Goal: Transaction & Acquisition: Download file/media

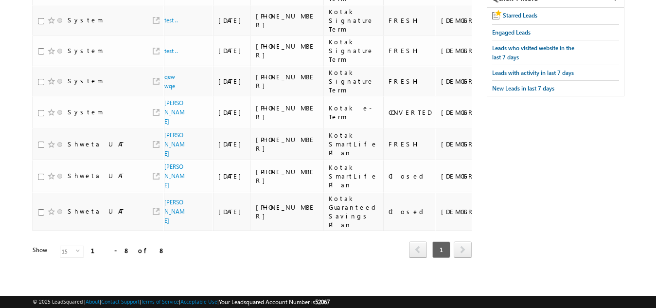
click at [221, 282] on div "Tags × Select at-least one lead to tag... × Close Owner Lead Name DOB" at bounding box center [252, 122] width 439 height 325
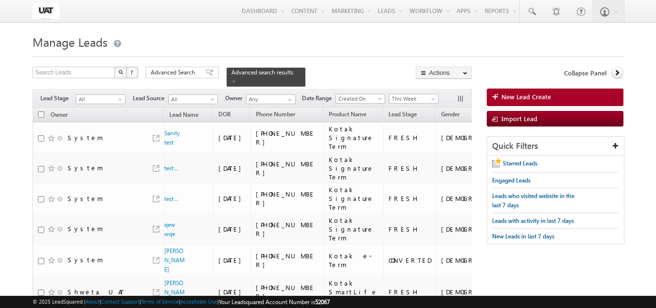
click at [399, 66] on form "Manage Leads New Lead Create Search Leads X ? 8 results found Advanced Search A…" at bounding box center [328, 232] width 590 height 401
click at [399, 101] on div "Filters Lead Stage All All Lead Source All All Owner Any Any Date Range Go 08/1…" at bounding box center [252, 98] width 439 height 18
click at [402, 94] on span "This Week" at bounding box center [412, 98] width 46 height 9
click at [405, 150] on link "Last Week" at bounding box center [415, 146] width 49 height 9
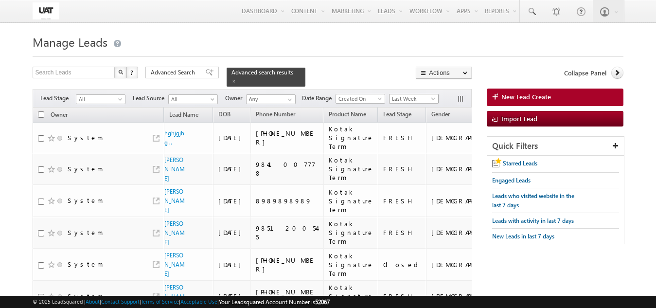
click at [438, 97] on span at bounding box center [434, 101] width 8 height 8
click at [421, 148] on link "Last Week" at bounding box center [415, 146] width 49 height 9
click at [424, 94] on span "Last Week" at bounding box center [412, 98] width 46 height 9
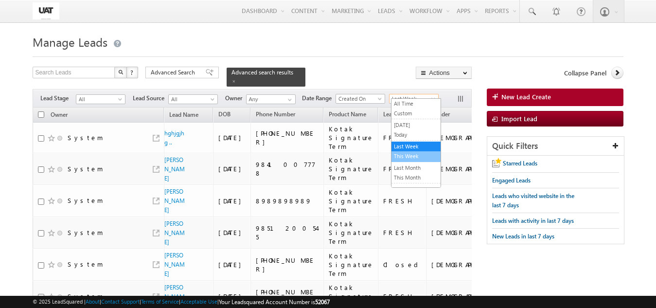
click at [415, 154] on link "This Week" at bounding box center [415, 156] width 49 height 9
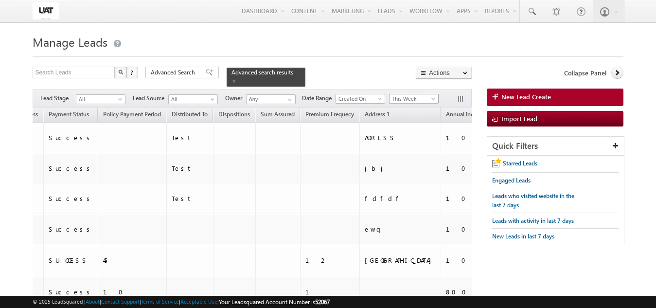
click at [417, 94] on span "This Week" at bounding box center [412, 98] width 46 height 9
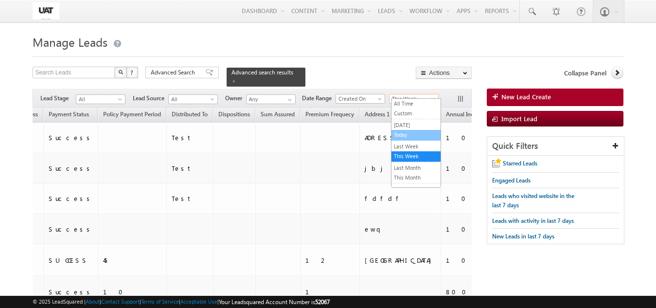
click at [415, 135] on link "Today" at bounding box center [415, 134] width 49 height 9
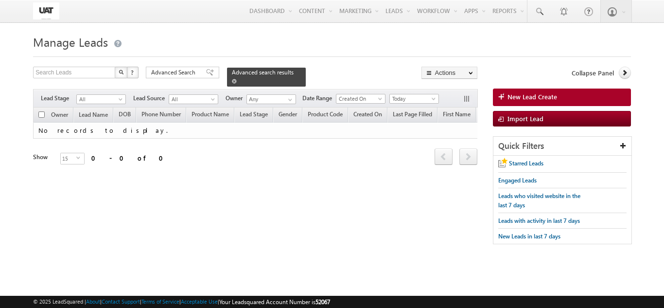
click at [237, 79] on span at bounding box center [234, 81] width 5 height 5
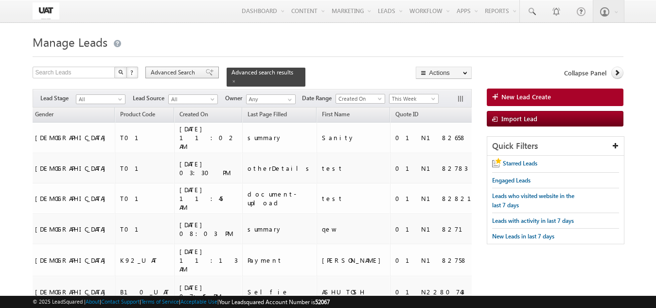
click at [184, 70] on span "Advanced Search" at bounding box center [174, 72] width 47 height 9
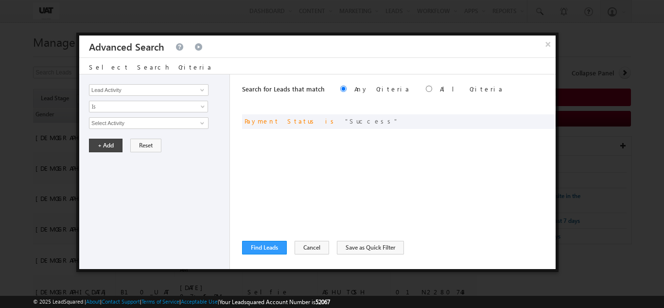
click at [306, 240] on div "Search for Leads that match Any Criteria All Criteria Note that the current tri…" at bounding box center [398, 171] width 313 height 194
click at [310, 244] on button "Cancel" at bounding box center [312, 248] width 35 height 14
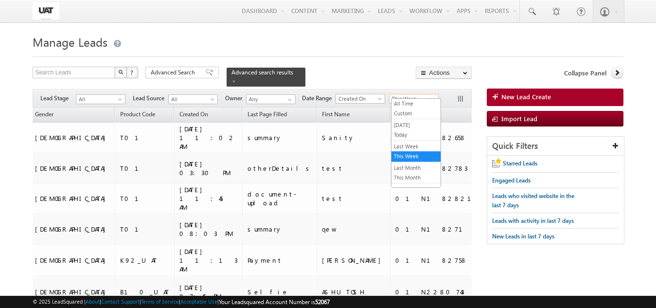
click at [412, 98] on body "Menu Shweta UAT shwet a.uat @kota k.com" at bounding box center [328, 216] width 656 height 433
click at [410, 104] on link "All Time" at bounding box center [415, 103] width 49 height 9
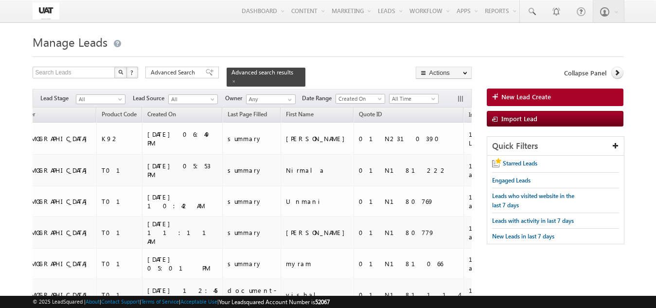
click at [410, 94] on span "All Time" at bounding box center [412, 98] width 46 height 9
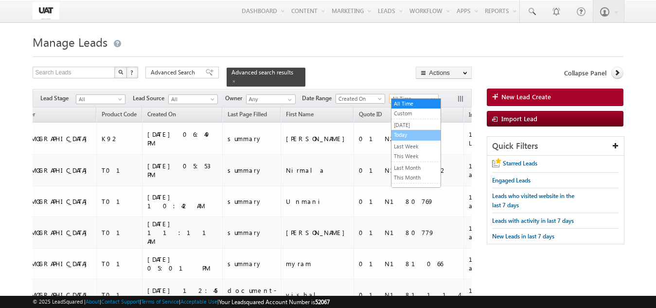
click at [408, 135] on link "Today" at bounding box center [415, 134] width 49 height 9
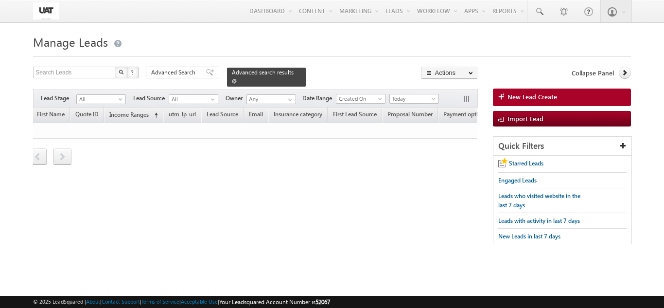
click at [237, 79] on span at bounding box center [234, 81] width 5 height 5
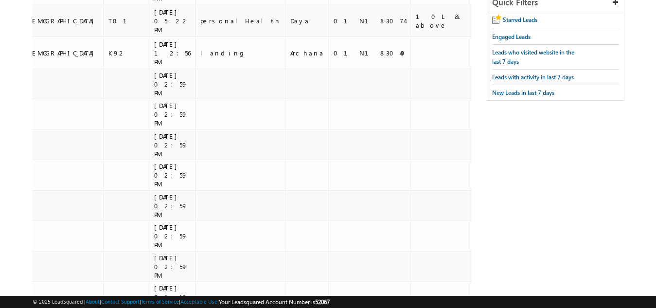
scroll to position [369, 0]
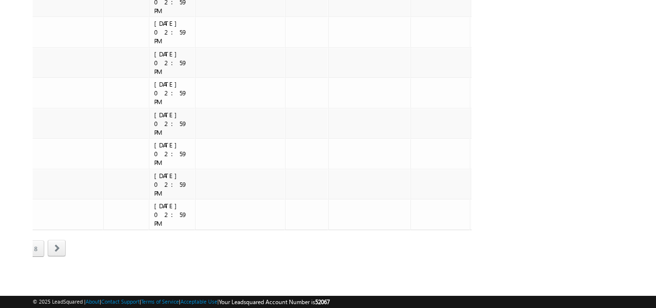
drag, startPoint x: 176, startPoint y: 272, endPoint x: 0, endPoint y: 250, distance: 177.8
click at [96, 263] on div "Tags × Select at-least one lead to tag... × Close Owner Lead Name DOB" at bounding box center [252, 19] width 439 height 529
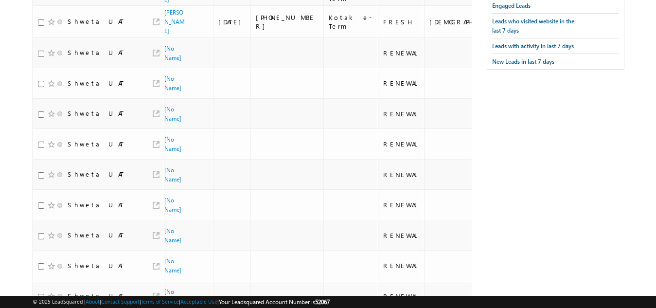
scroll to position [0, 0]
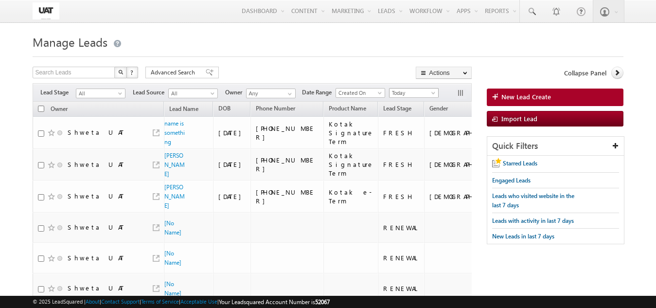
click at [417, 92] on span "Today" at bounding box center [412, 92] width 46 height 9
click at [358, 69] on div "Search Leads X ? 115 results found Advanced Search Advanced Search Advanced sea…" at bounding box center [252, 74] width 439 height 14
click at [39, 113] on th "Owner" at bounding box center [98, 109] width 131 height 15
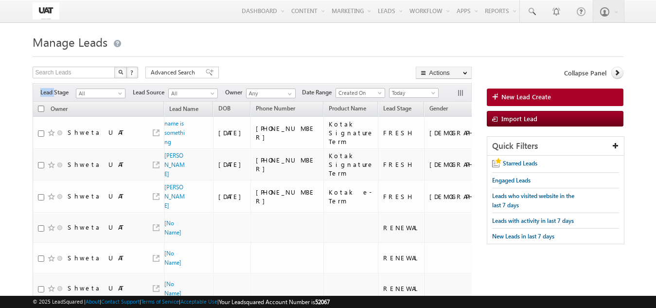
click at [42, 109] on input "checkbox" at bounding box center [41, 108] width 6 height 6
checkbox input "true"
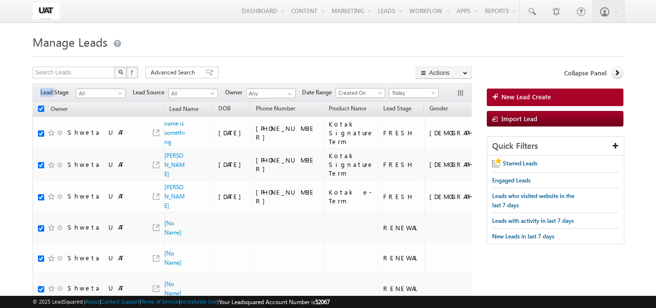
checkbox input "true"
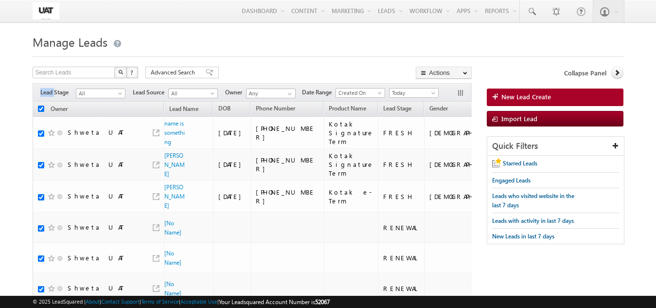
checkbox input "true"
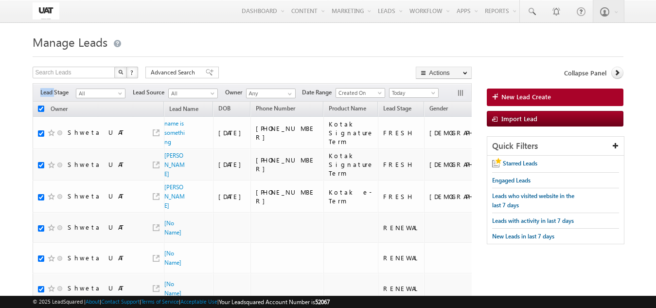
checkbox input "true"
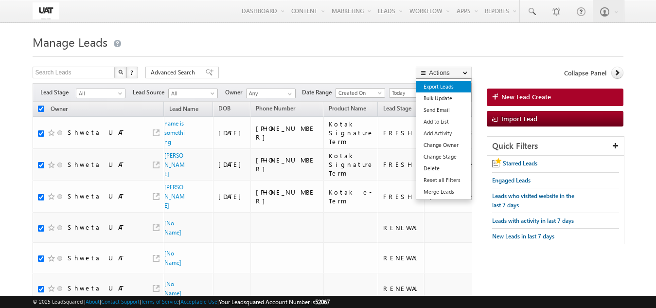
click at [456, 89] on link "Export Leads" at bounding box center [443, 87] width 55 height 12
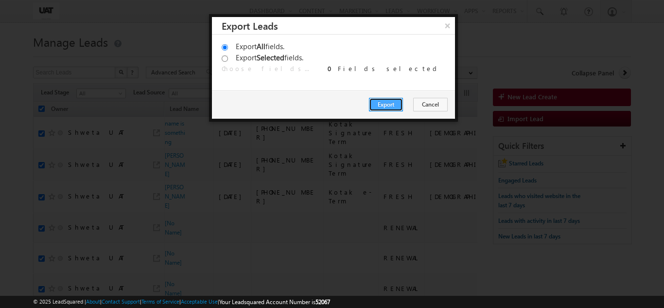
click at [384, 104] on button "Export" at bounding box center [386, 105] width 34 height 14
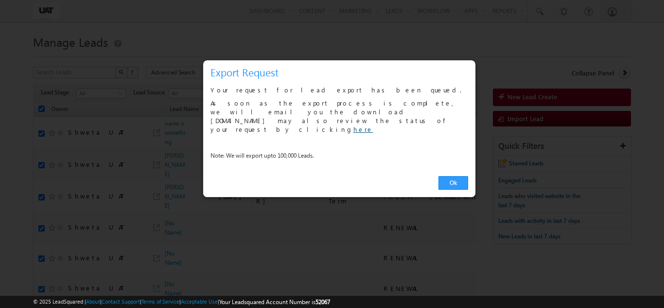
click at [353, 125] on link "here" at bounding box center [363, 129] width 20 height 8
click at [447, 176] on link "Ok" at bounding box center [453, 183] width 30 height 14
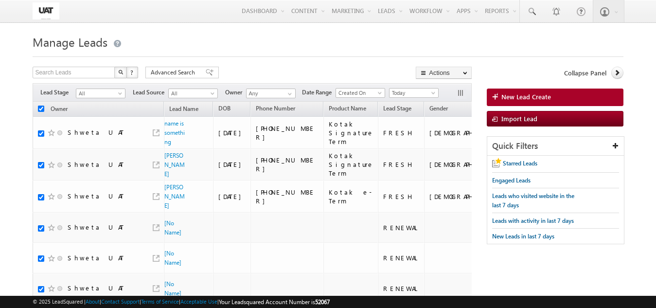
click at [34, 116] on th "Owner" at bounding box center [98, 109] width 131 height 15
click at [38, 113] on th "Owner" at bounding box center [98, 109] width 131 height 15
click at [40, 111] on input "checkbox" at bounding box center [41, 108] width 6 height 6
checkbox input "false"
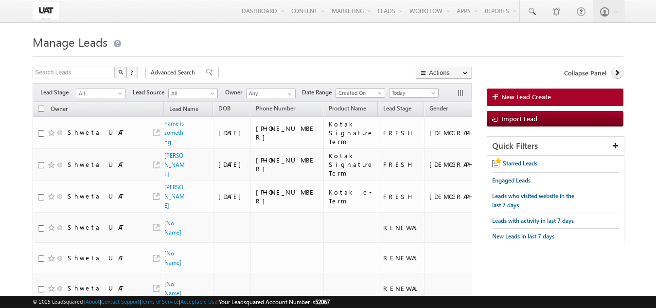
checkbox input "false"
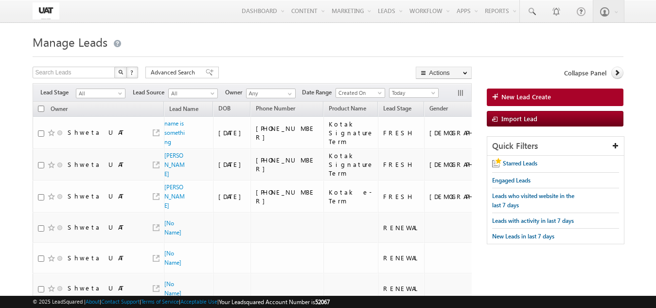
checkbox input "false"
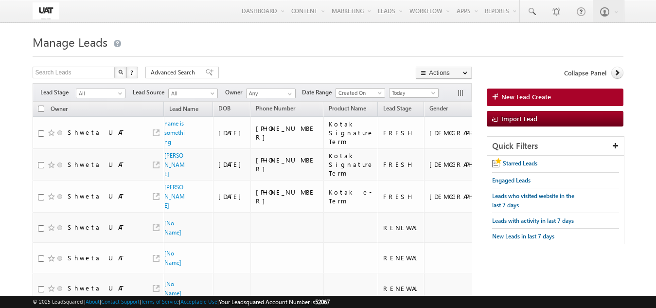
checkbox input "false"
drag, startPoint x: 663, startPoint y: 52, endPoint x: 649, endPoint y: 9, distance: 44.6
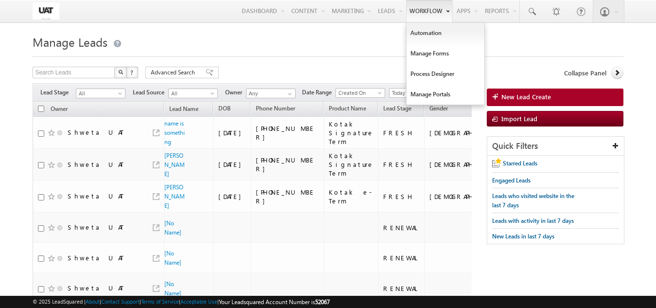
click at [423, 16] on link "Workflow" at bounding box center [429, 11] width 47 height 22
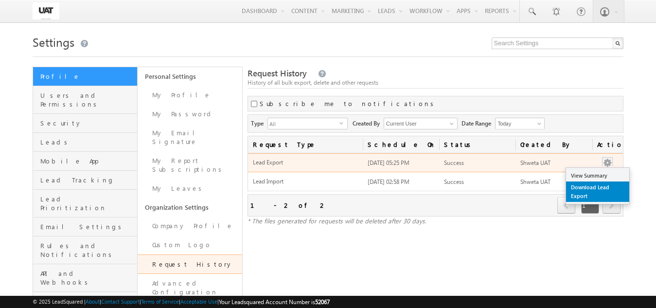
click at [604, 191] on link "Download Lead Export" at bounding box center [597, 191] width 63 height 20
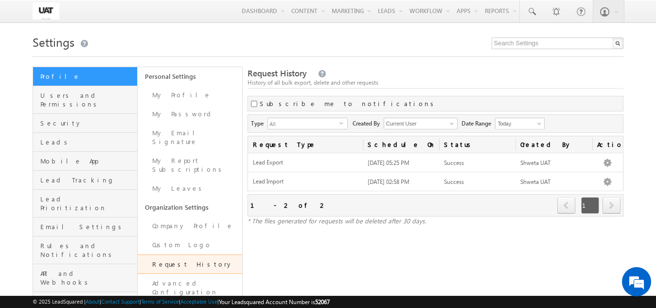
click at [467, 259] on div "Request History History of all bulk export, delete and other requests Subscribe…" at bounding box center [435, 213] width 376 height 293
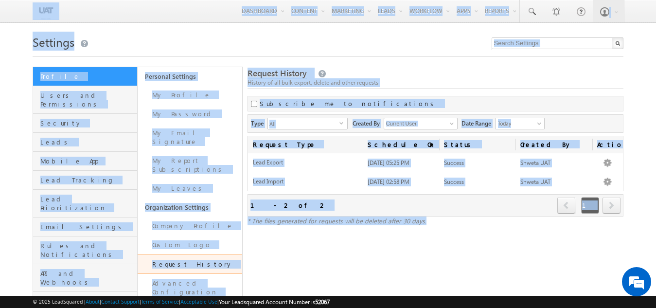
drag, startPoint x: 444, startPoint y: 253, endPoint x: 28, endPoint y: 2, distance: 485.8
click at [28, 2] on body "Menu Shweta UAT shwet a.uat @kota k.com" at bounding box center [328, 187] width 656 height 374
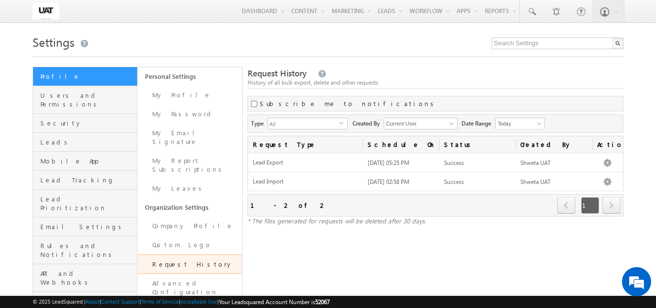
click at [0, 17] on div "Menu Shweta UAT shwet a.uat @kota k.com" at bounding box center [328, 11] width 656 height 23
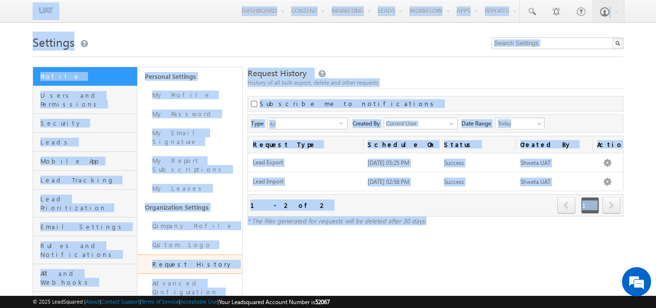
scroll to position [91, 0]
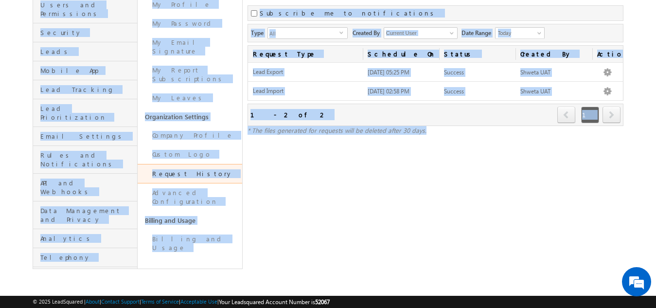
drag, startPoint x: 11, startPoint y: 2, endPoint x: 511, endPoint y: 330, distance: 597.7
click at [511, 307] on html "Menu Shweta UAT shwet a.uat @kota k.com" at bounding box center [328, 109] width 656 height 398
click at [465, 256] on div "Request History History of all bulk export, delete and other requests Subscribe…" at bounding box center [435, 122] width 376 height 293
drag, startPoint x: 418, startPoint y: 269, endPoint x: 0, endPoint y: 12, distance: 490.9
click at [0, 12] on body "Menu Shweta UAT shwet a.uat @kota k.com" at bounding box center [328, 97] width 656 height 374
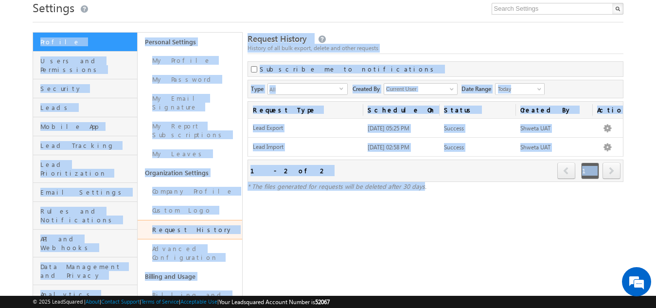
scroll to position [0, 0]
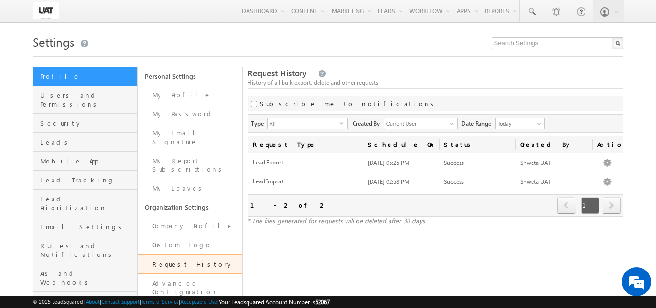
click at [29, 16] on div "Menu Shweta UAT shwet a.uat @kota k.com" at bounding box center [328, 11] width 656 height 23
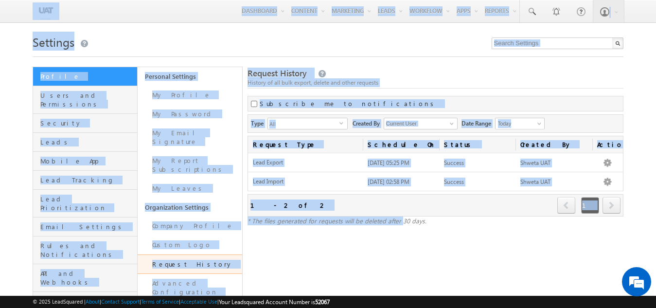
drag, startPoint x: 32, startPoint y: 7, endPoint x: 398, endPoint y: 275, distance: 453.4
click at [398, 275] on body "Menu Shweta UAT shwet a.uat @kota k.com" at bounding box center [328, 187] width 656 height 374
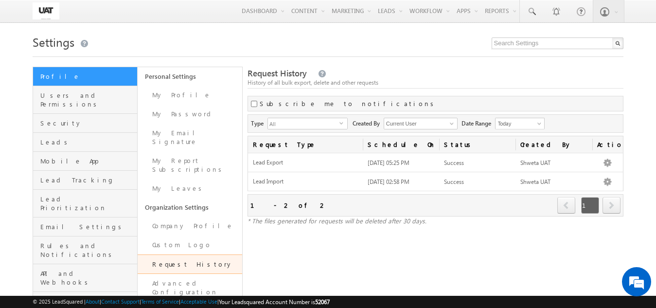
click at [590, 257] on div "Request History History of all bulk export, delete and other requests Subscribe…" at bounding box center [435, 213] width 376 height 293
